Goal: Complete application form: Complete application form

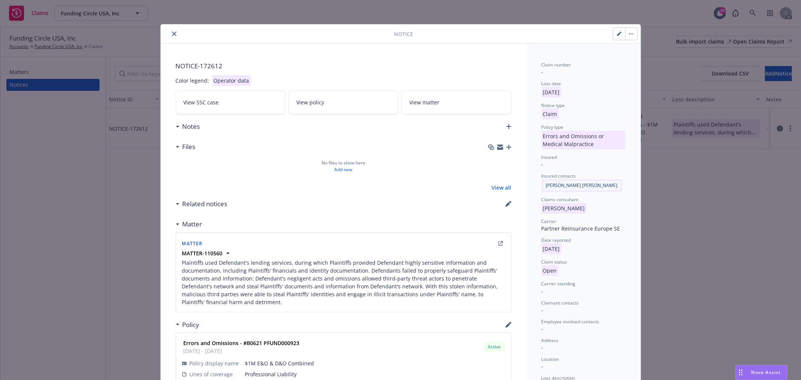
click at [617, 34] on icon "button" at bounding box center [619, 34] width 5 height 5
select select "ERROR_AND_OMISSIONS_OR_MEDICAL_MALPRACTICE"
select select "open"
select select "CLAIM"
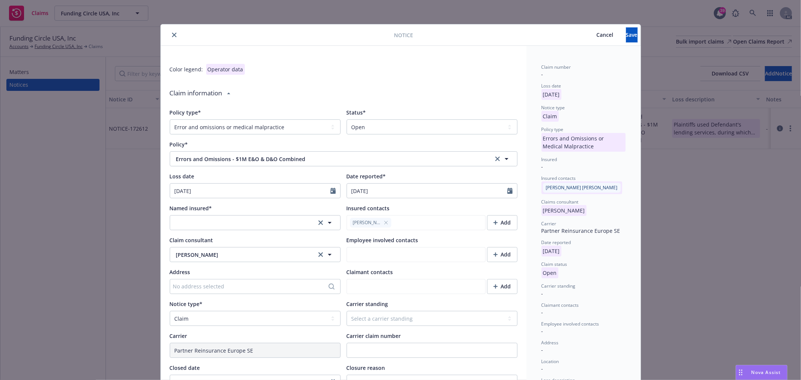
type textarea "x"
type textarea "Plaintiffs used Defendant's lending services, during which Plaintiffs provided …"
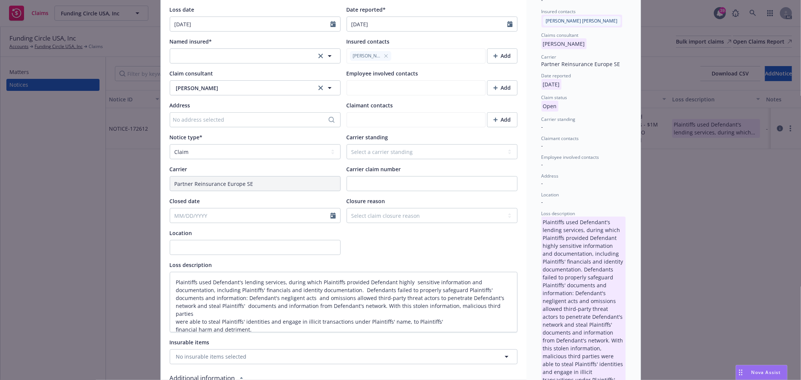
scroll to position [8, 0]
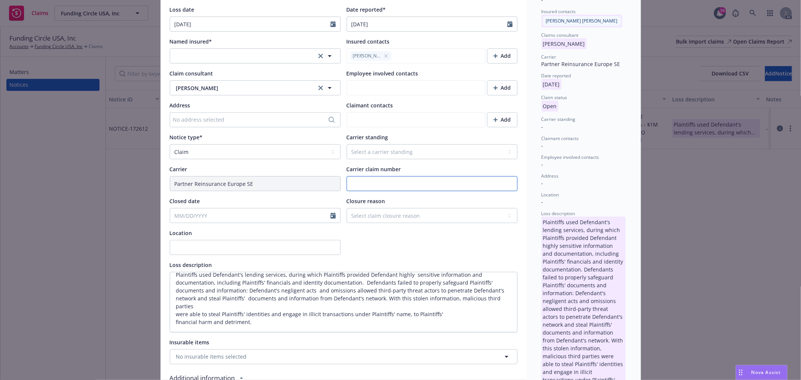
click at [387, 188] on input "Carrier claim number" at bounding box center [431, 183] width 171 height 15
paste input "I202566183"
type textarea "x"
type input "I202566183"
type textarea "Plaintiffs used Defendant's lending services, during which Plaintiffs provided …"
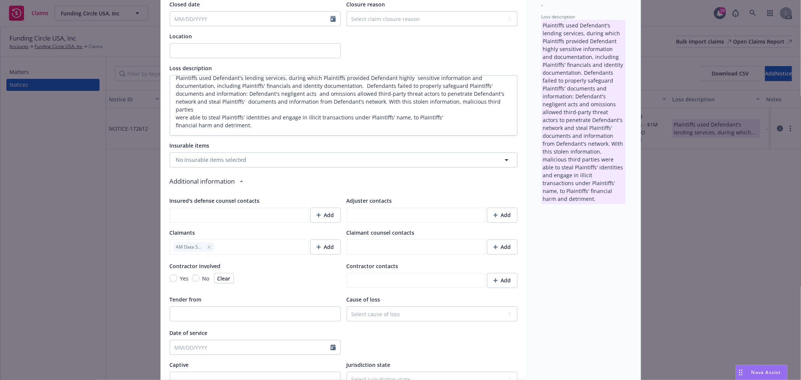
scroll to position [375, 0]
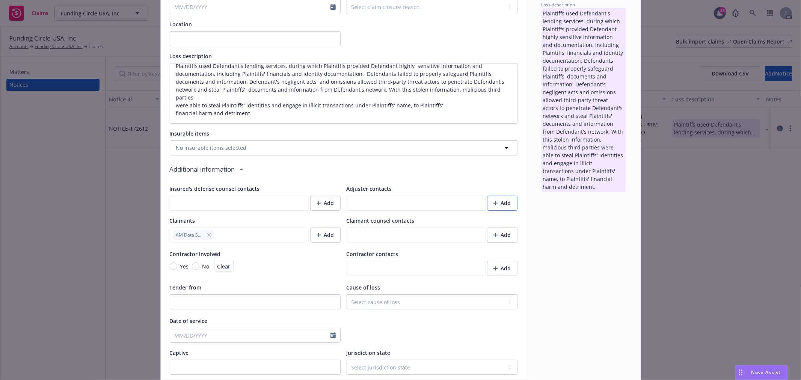
type input "I202566183"
click at [487, 203] on button "Add" at bounding box center [502, 203] width 30 height 15
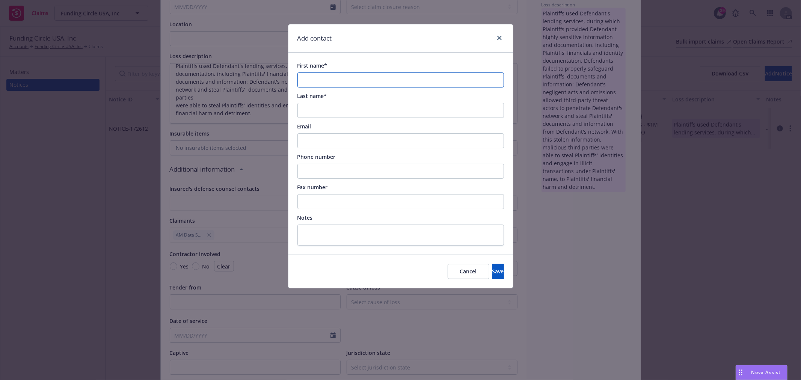
click at [377, 74] on input "First name*" at bounding box center [400, 79] width 206 height 15
paste input "[PERSON_NAME]"
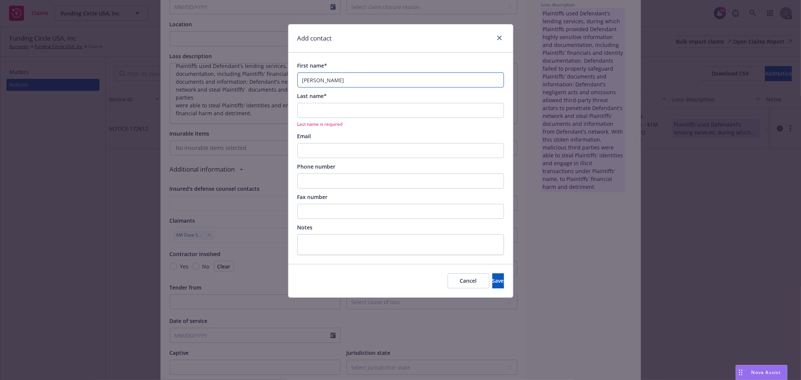
type input "[PERSON_NAME]"
click at [331, 107] on input "Last name*" at bounding box center [400, 110] width 206 height 15
paste input "[PERSON_NAME]"
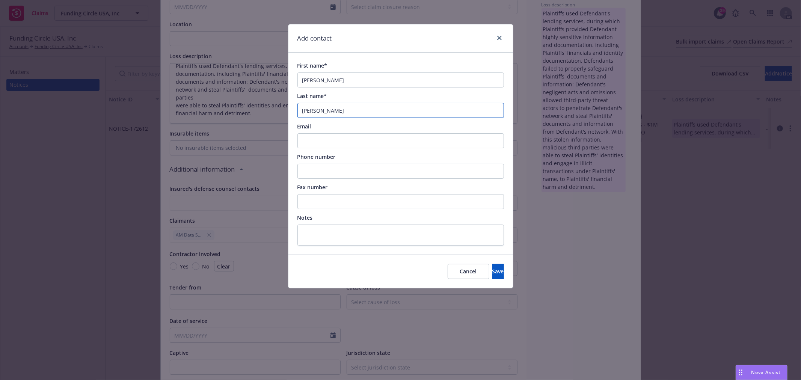
type input "[PERSON_NAME]"
click at [336, 171] on input "Phone number" at bounding box center [400, 171] width 206 height 15
paste input "[PHONE_NUMBER]"
type input "[PHONE_NUMBER]"
click at [356, 137] on input "Email" at bounding box center [400, 140] width 206 height 15
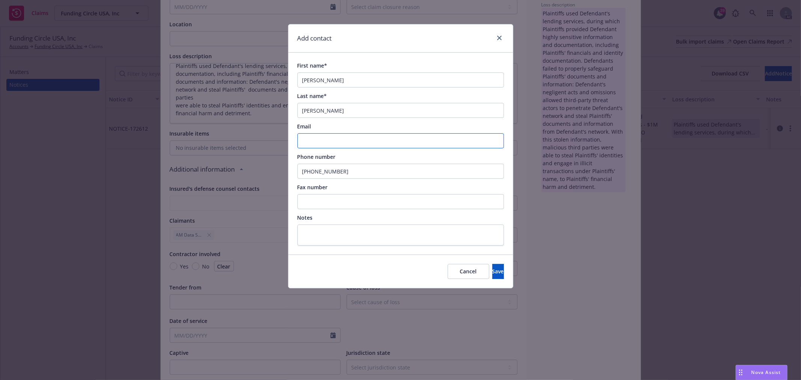
paste input "[PERSON_NAME][EMAIL_ADDRESS][PERSON_NAME][DOMAIN_NAME]"
type input "[PERSON_NAME][EMAIL_ADDRESS][PERSON_NAME][DOMAIN_NAME]"
click at [492, 267] on button "Save" at bounding box center [498, 271] width 12 height 15
type textarea "x"
type textarea "Plaintiffs used Defendant's lending services, during which Plaintiffs provided …"
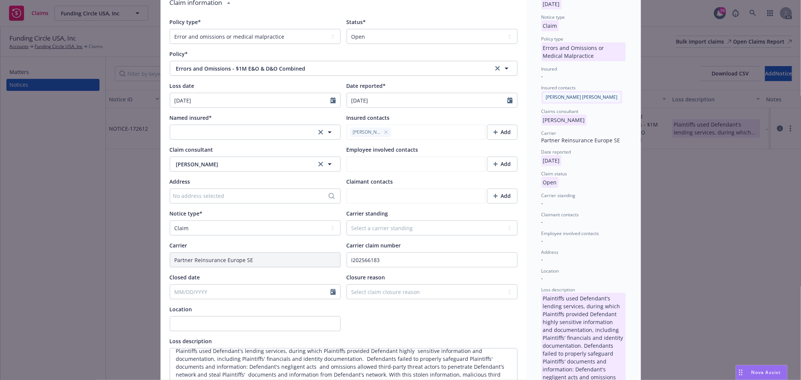
scroll to position [0, 0]
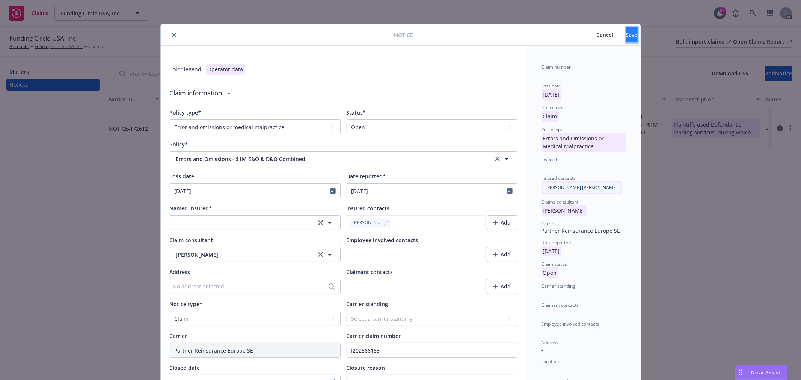
click at [626, 38] on span "Save" at bounding box center [632, 34] width 12 height 7
type textarea "x"
type textarea "Plaintiffs used Defendant's lending services, during which Plaintiffs provided …"
type textarea "x"
type textarea "Plaintiffs used Defendant's lending services, during which Plaintiffs provided …"
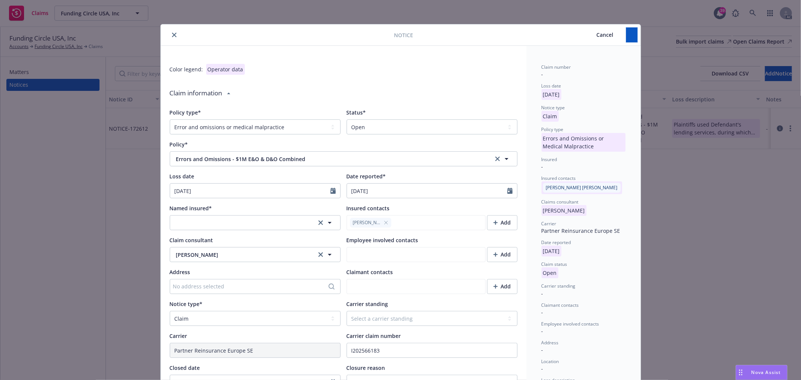
type textarea "x"
type textarea "Plaintiffs used Defendant's lending services, during which Plaintiffs provided …"
type textarea "x"
type textarea "Plaintiffs used Defendant's lending services, during which Plaintiffs provided …"
type textarea "x"
